Goal: Find specific page/section: Find specific page/section

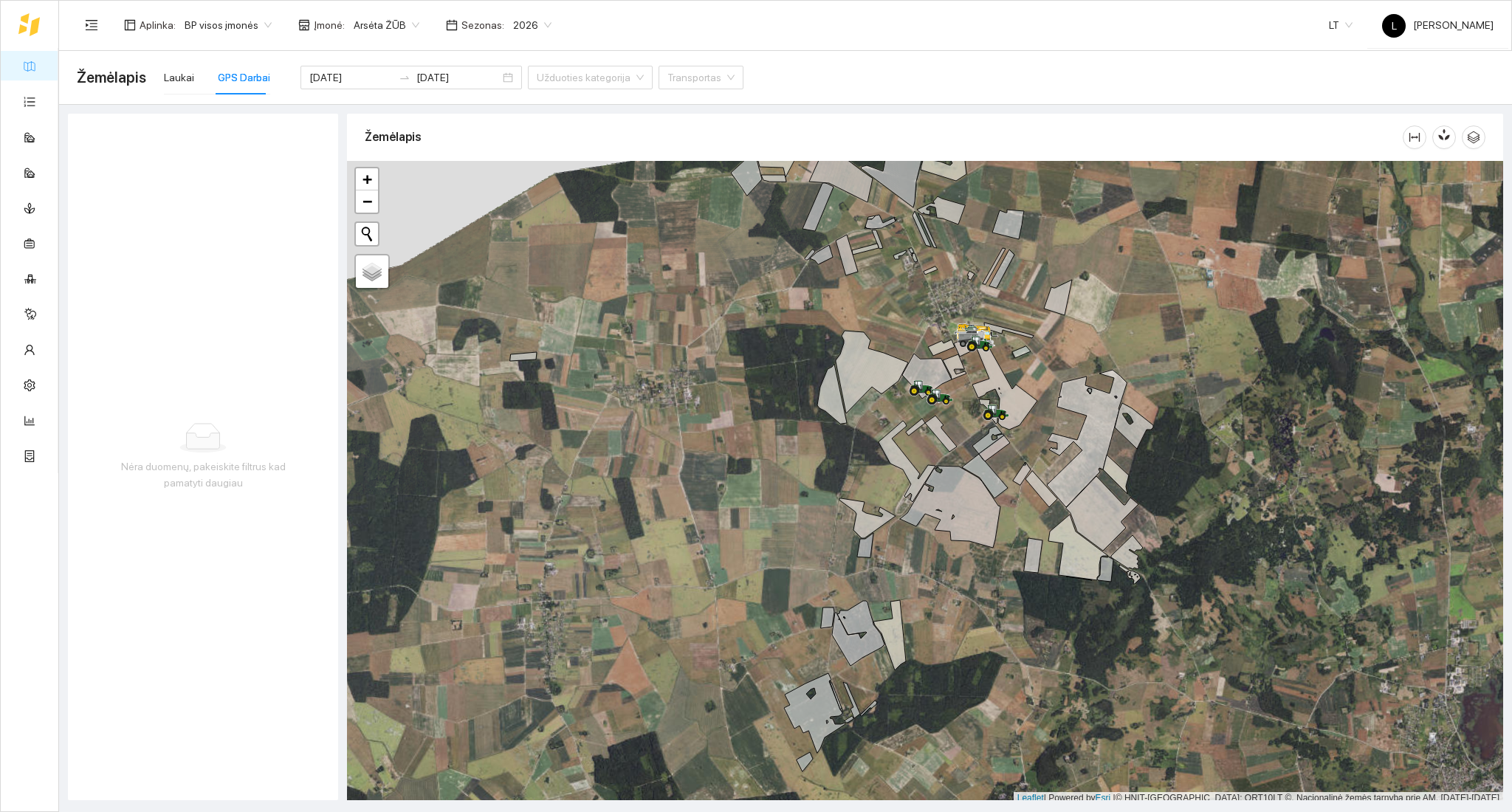
scroll to position [4, 0]
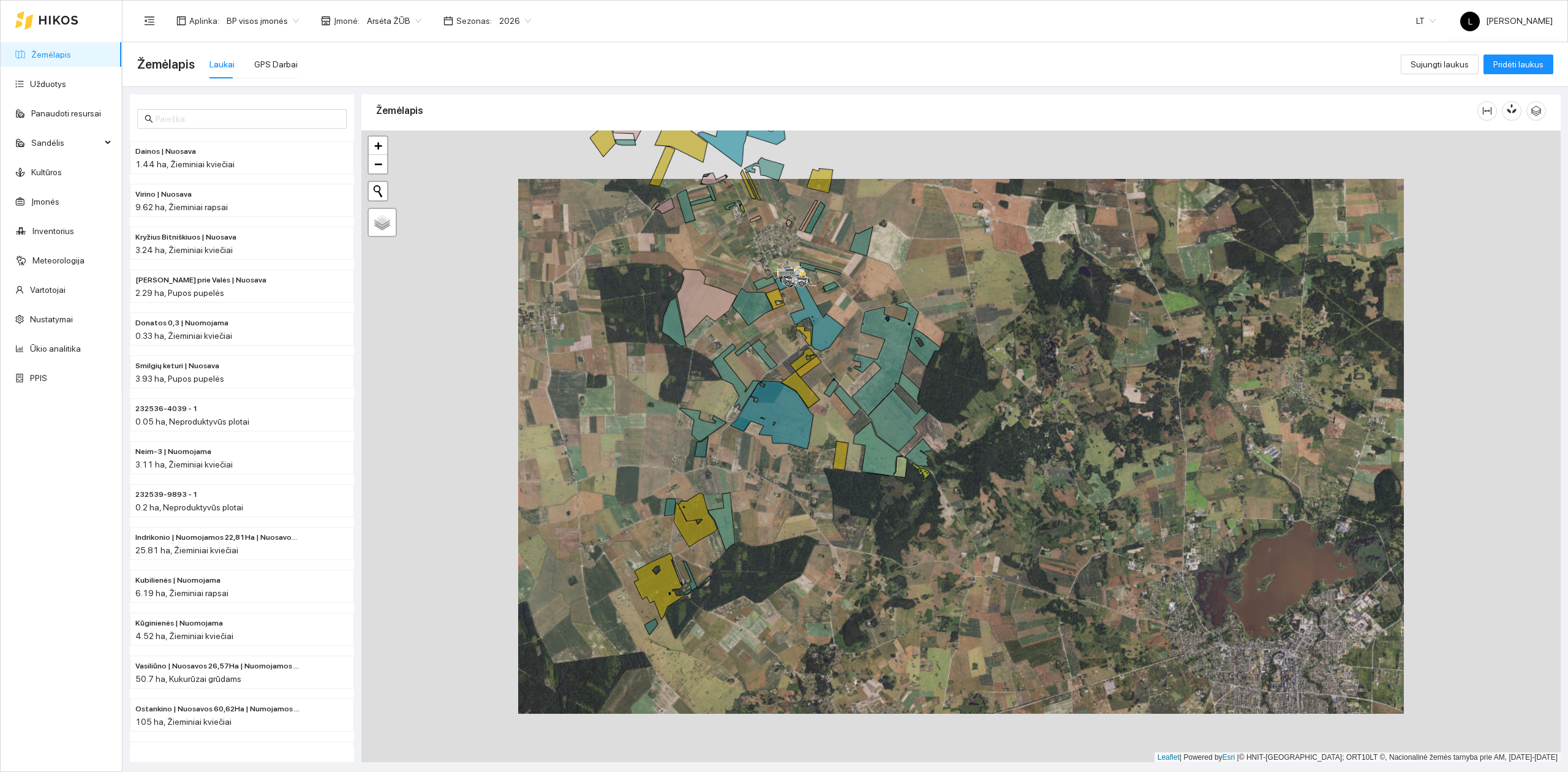
scroll to position [3, 0]
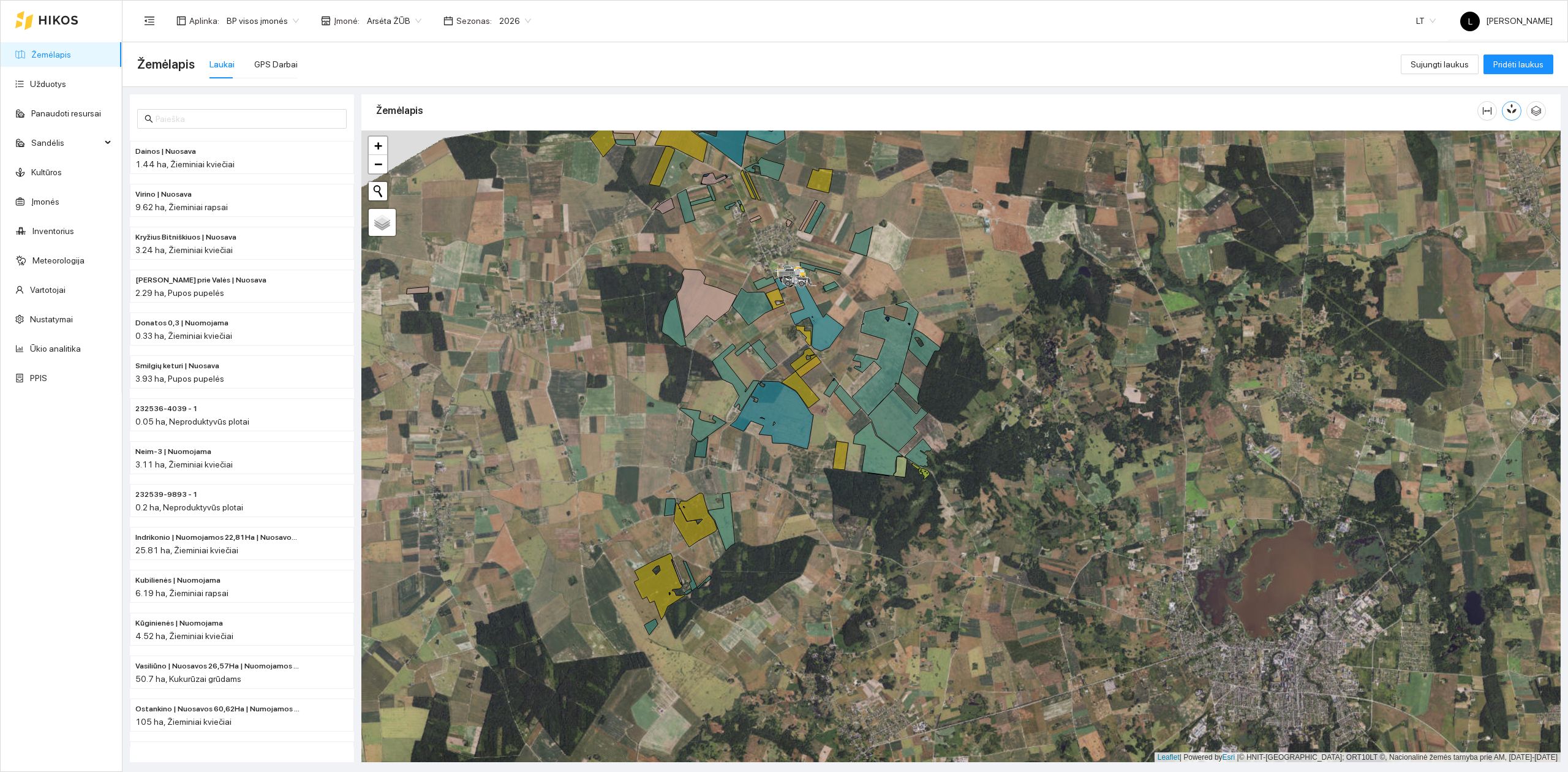
click at [1254, 114] on icon "button" at bounding box center [1512, 109] width 11 height 11
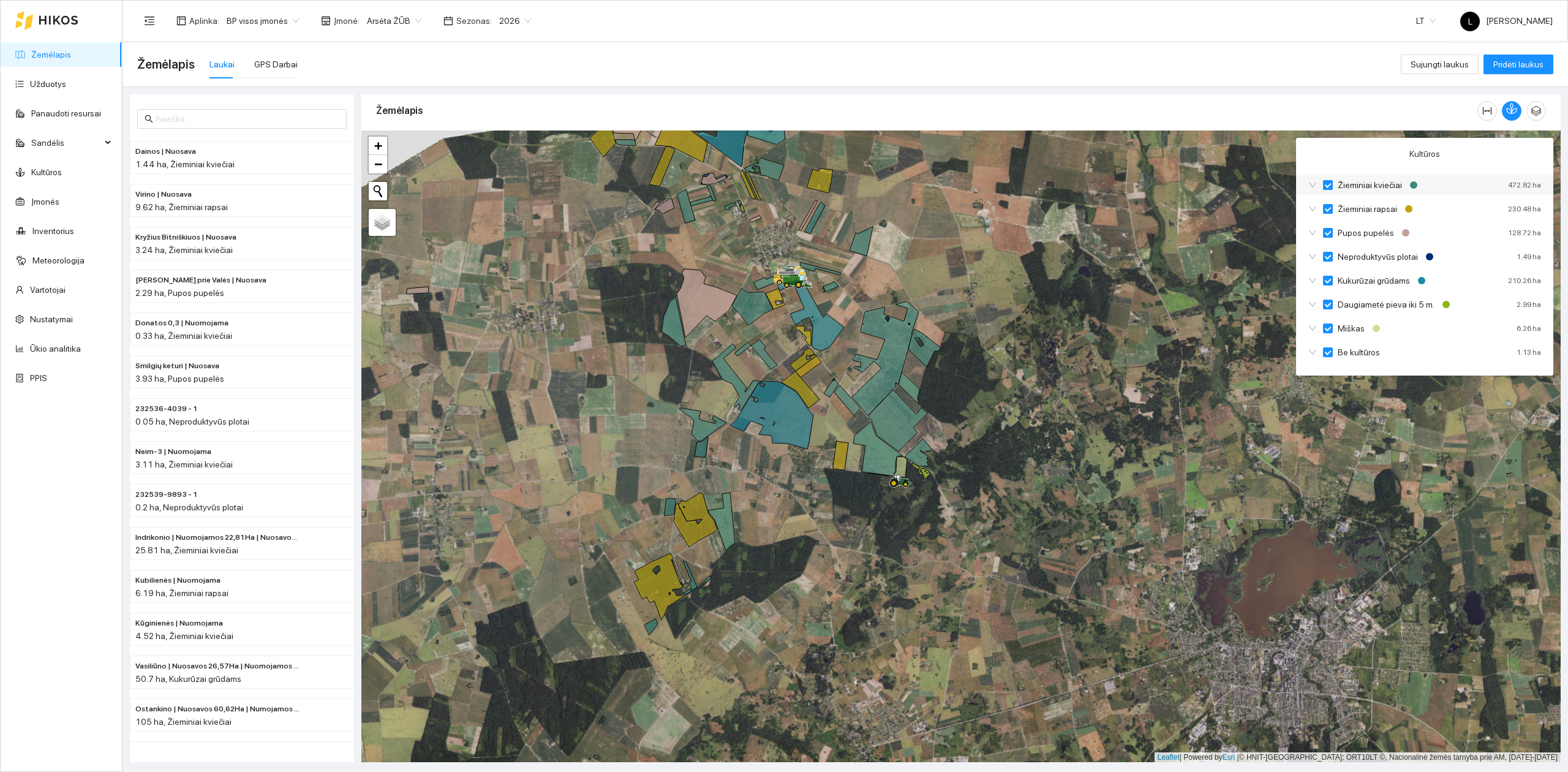
click at [1254, 188] on input "Žieminiai kviečiai" at bounding box center [1328, 184] width 10 height 10
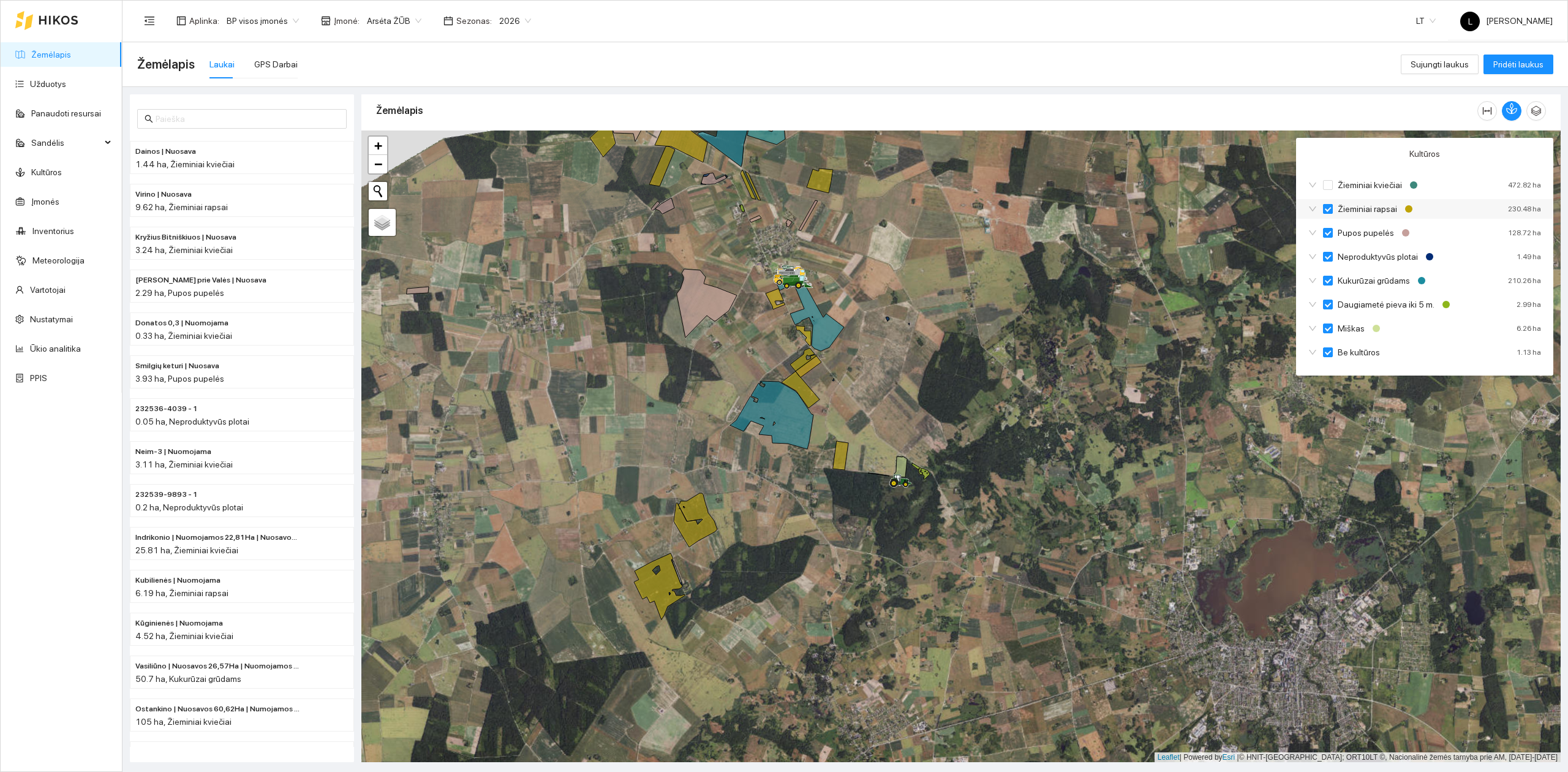
click at [1254, 207] on input "Žieminiai rapsai" at bounding box center [1328, 209] width 10 height 10
checkbox input "false"
click at [1254, 259] on input "Neproduktyvūs plotai" at bounding box center [1328, 257] width 10 height 10
checkbox input "false"
click at [1254, 281] on input "Kukurūzai grūdams" at bounding box center [1328, 281] width 10 height 10
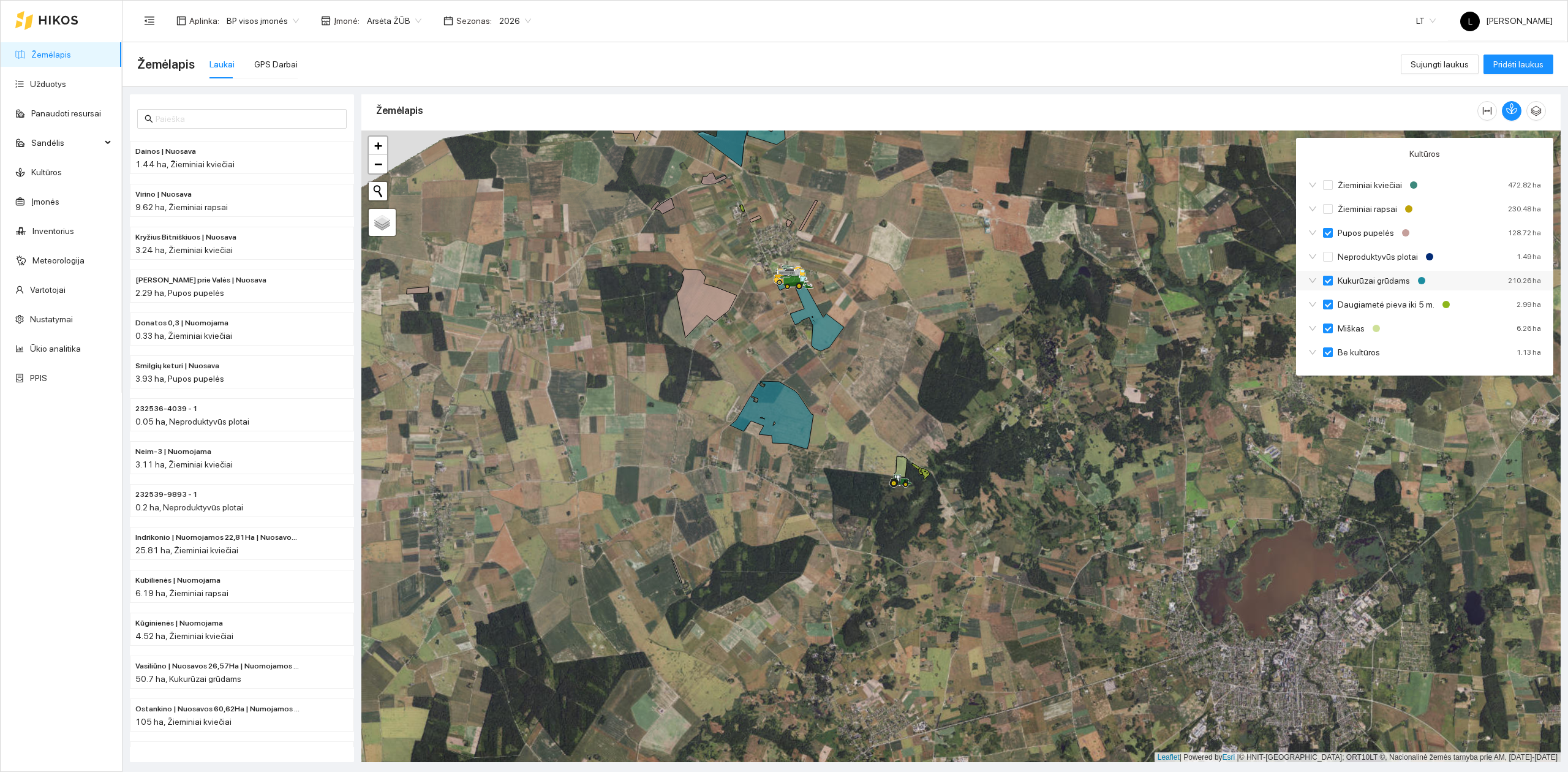
checkbox input "false"
click at [1254, 308] on input "Daugiametė pieva iki 5 m." at bounding box center [1328, 305] width 10 height 10
checkbox input "false"
click at [1254, 332] on input "Miškas" at bounding box center [1328, 328] width 10 height 10
checkbox input "false"
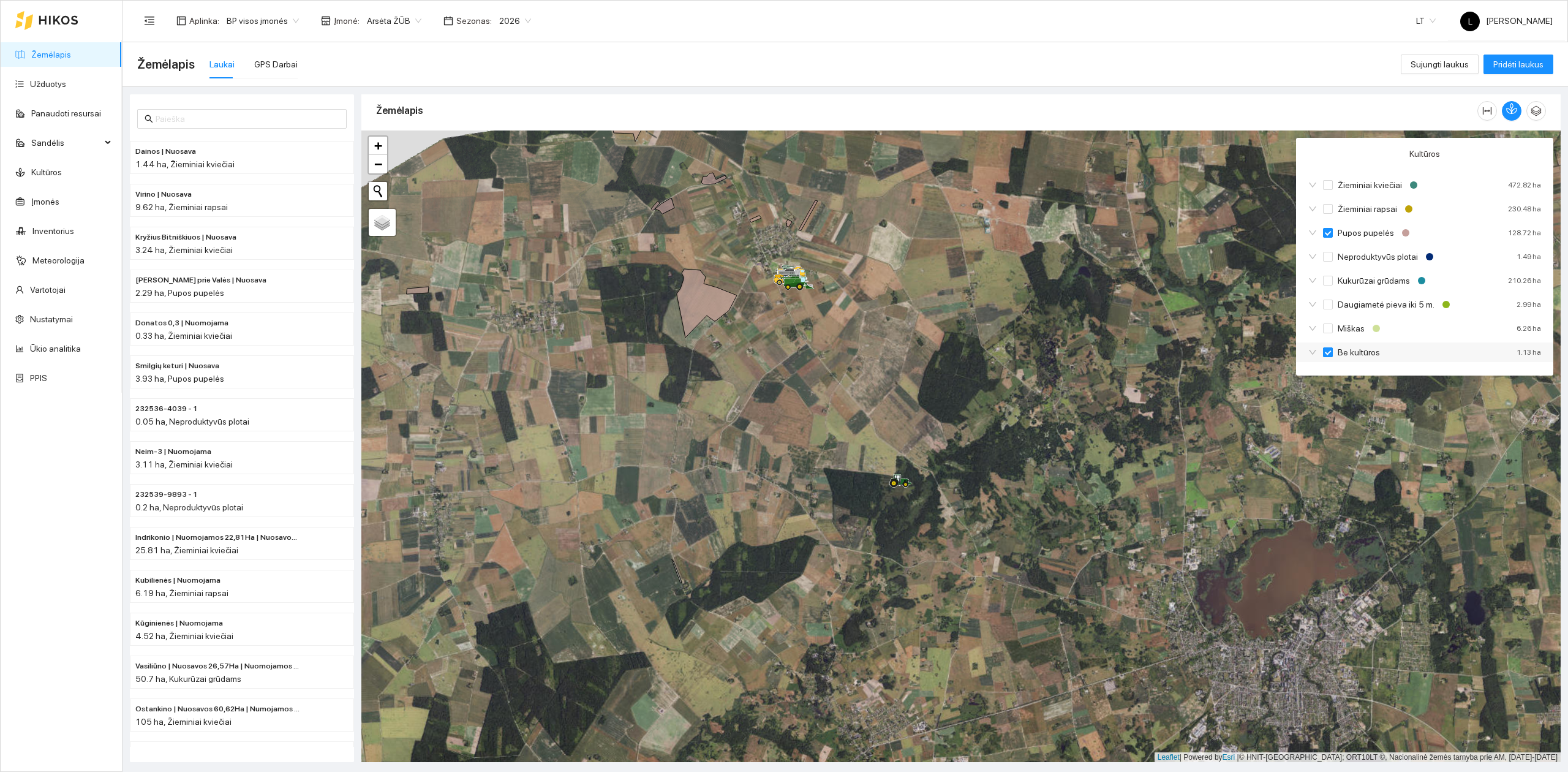
click at [1254, 357] on input "Be kultūros" at bounding box center [1328, 352] width 10 height 10
checkbox input "false"
checkbox input "true"
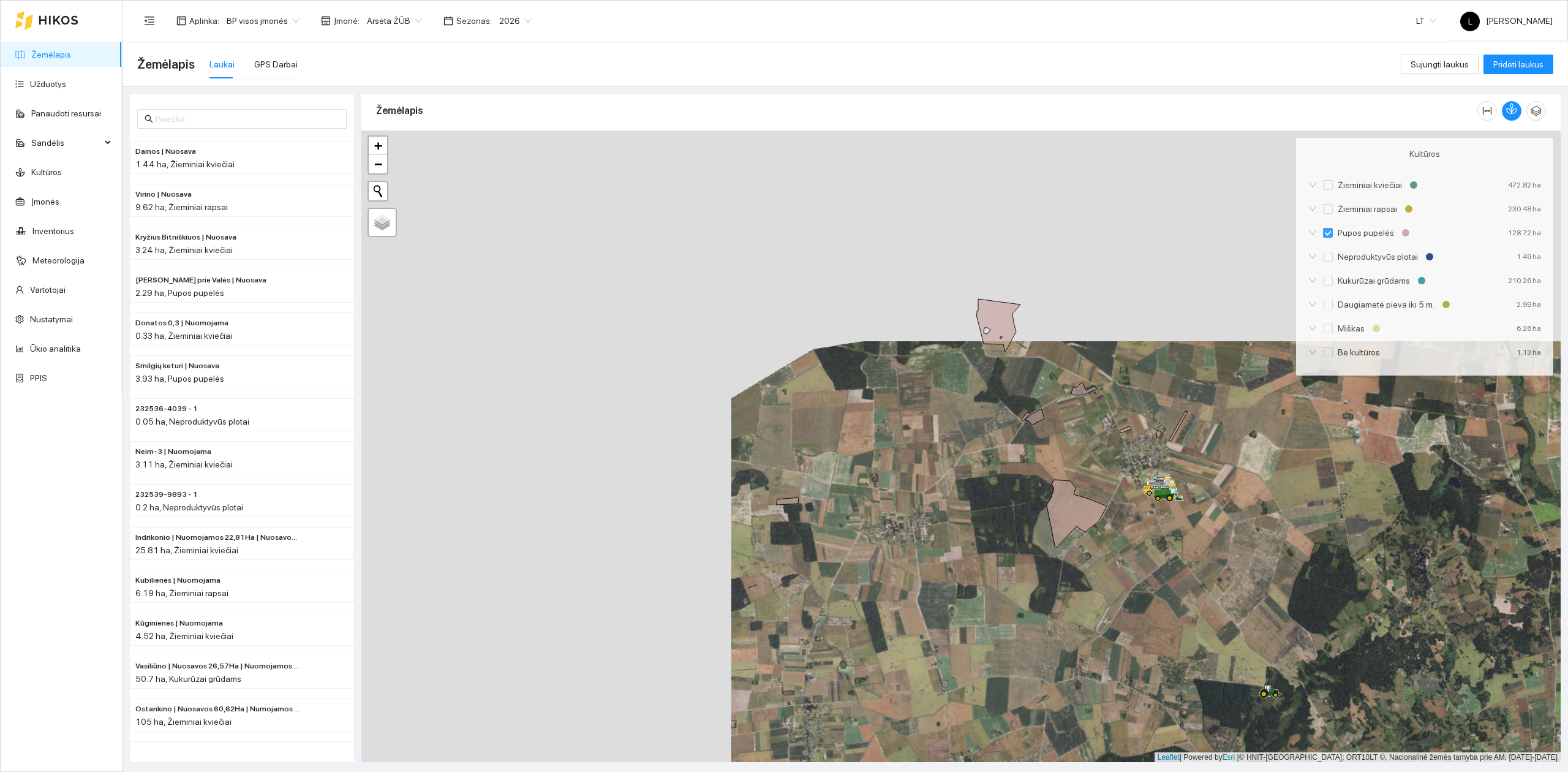
drag, startPoint x: 1240, startPoint y: 400, endPoint x: 1559, endPoint y: 662, distance: 412.8
click at [1254, 667] on main "Žemėlapis Laukai GPS Darbai Sujungti laukus Pridėti laukus Dainos | Nuosava 1.4…" at bounding box center [845, 407] width 1446 height 729
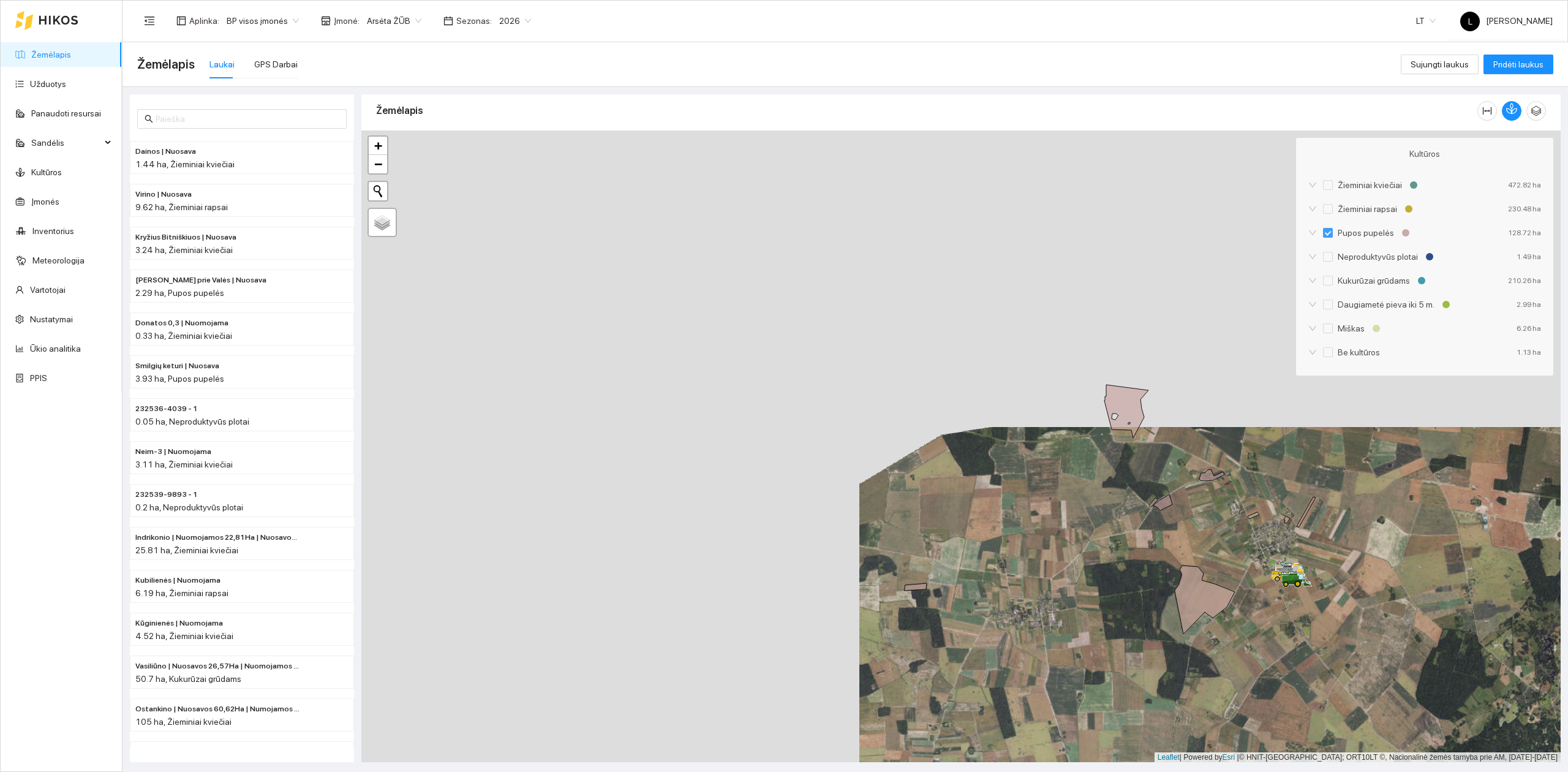
drag, startPoint x: 1196, startPoint y: 621, endPoint x: 1282, endPoint y: 589, distance: 91.8
click at [1254, 591] on div at bounding box center [961, 446] width 1200 height 632
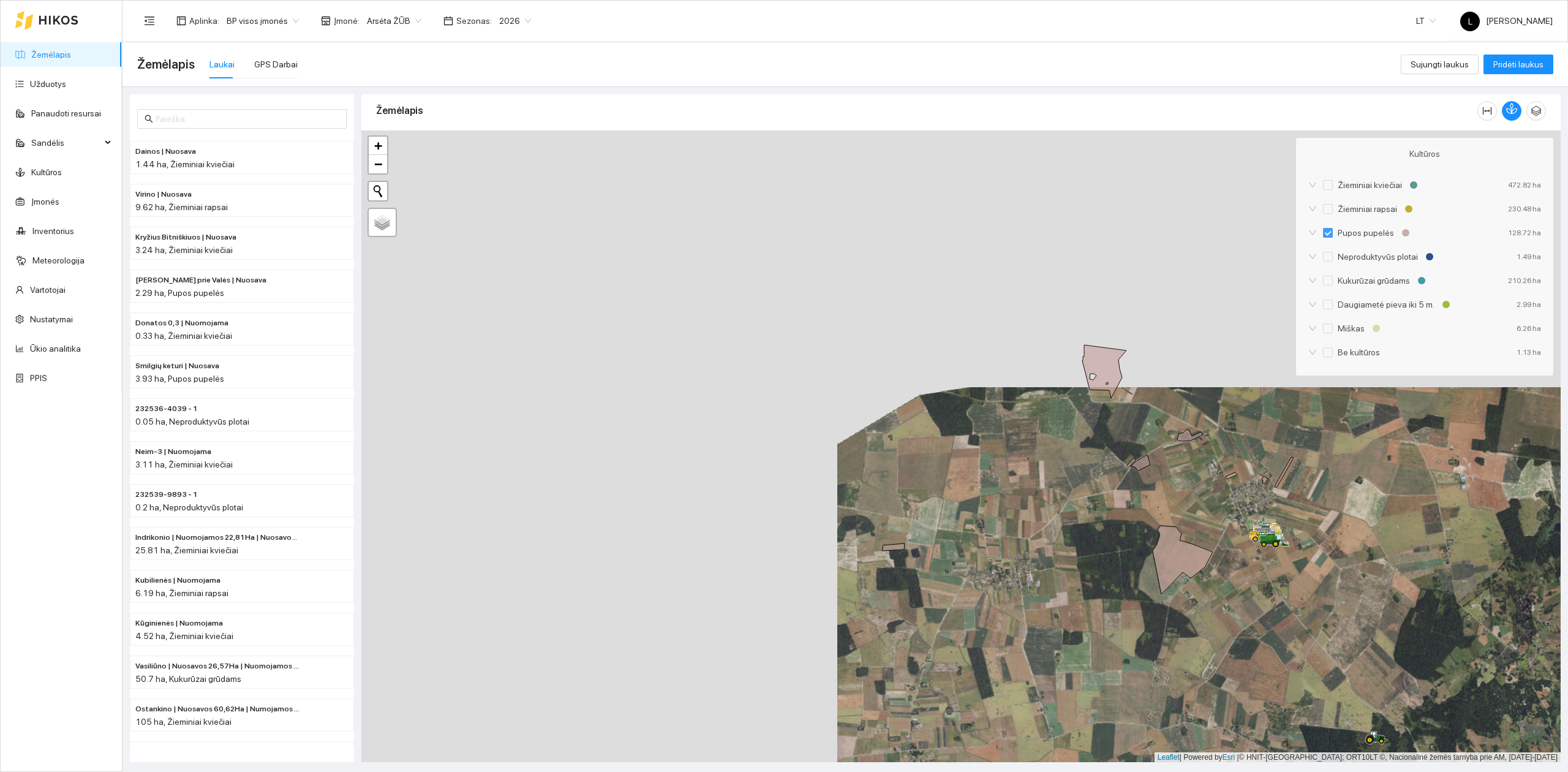
drag, startPoint x: 1279, startPoint y: 589, endPoint x: 1246, endPoint y: 565, distance: 40.8
click at [1246, 565] on div at bounding box center [961, 446] width 1200 height 632
